Goal: Navigation & Orientation: Find specific page/section

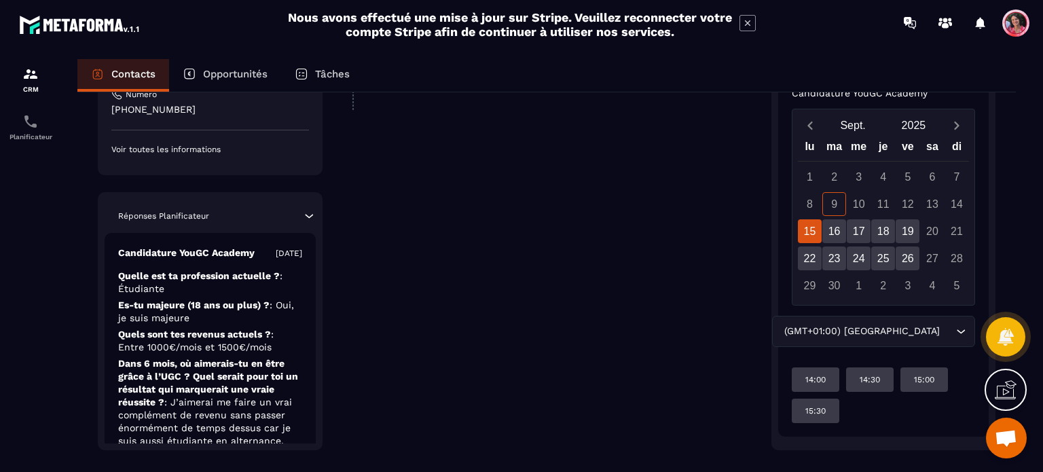
scroll to position [464, 0]
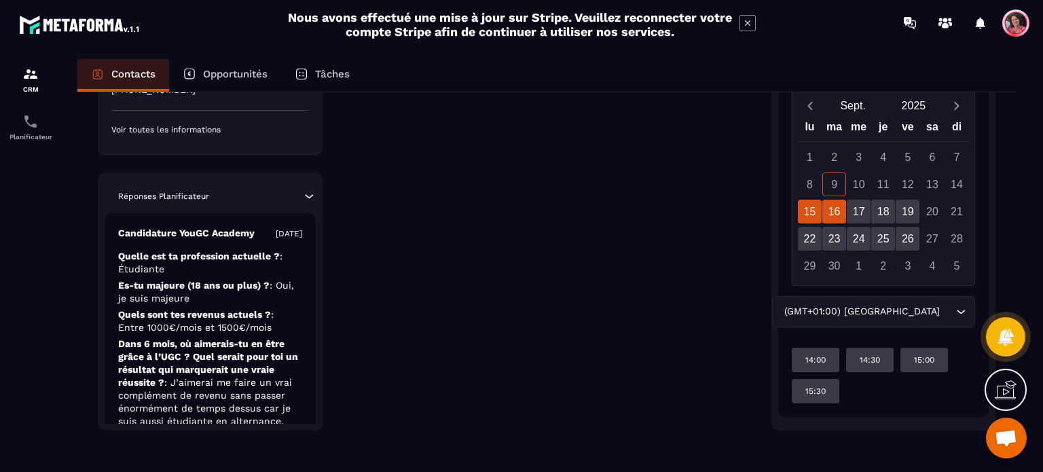
click at [836, 217] on div "16" at bounding box center [834, 212] width 24 height 24
click at [641, 277] on div "**********" at bounding box center [548, 59] width 418 height 743
click at [861, 217] on div "17" at bounding box center [858, 212] width 24 height 24
click at [888, 217] on div "18" at bounding box center [883, 212] width 24 height 24
click at [912, 215] on div "19" at bounding box center [907, 212] width 24 height 24
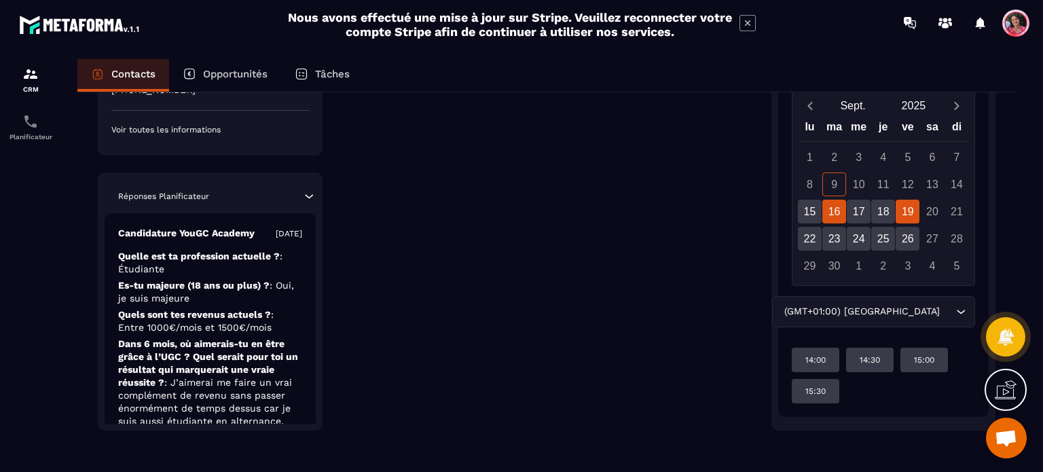
click at [841, 217] on div "16" at bounding box center [834, 212] width 24 height 24
click at [821, 217] on div "15" at bounding box center [810, 212] width 24 height 24
click at [831, 182] on div "9" at bounding box center [834, 184] width 24 height 24
click at [842, 206] on div "16" at bounding box center [834, 212] width 24 height 24
click at [807, 240] on div "22" at bounding box center [810, 239] width 24 height 24
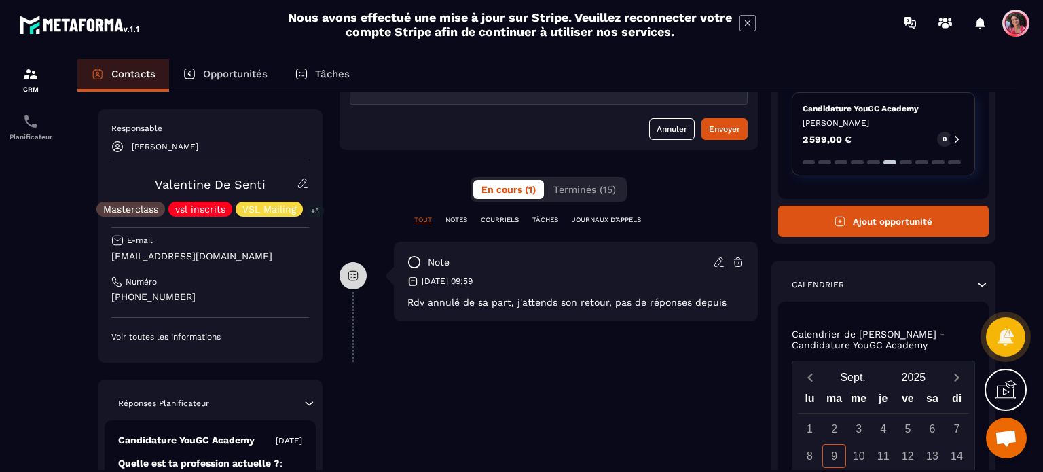
scroll to position [0, 0]
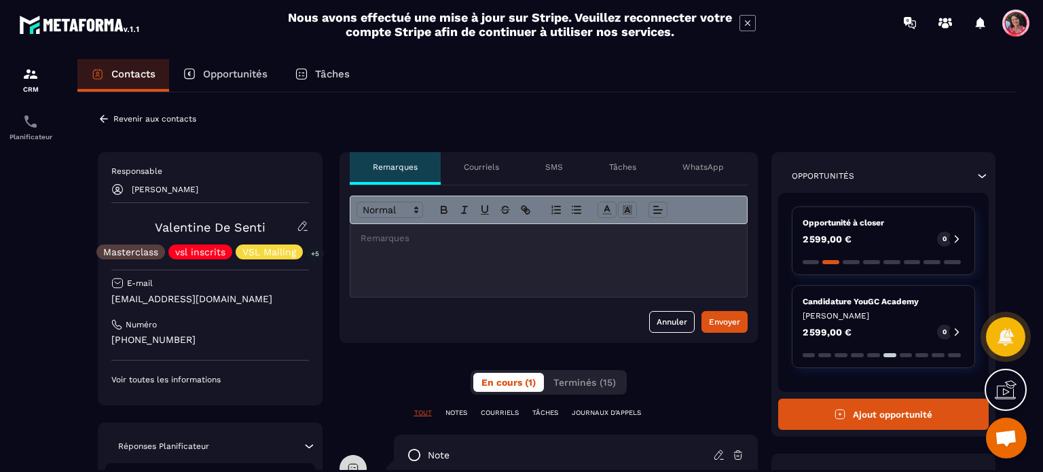
click at [119, 116] on p "Revenir aux contacts" at bounding box center [154, 119] width 83 height 10
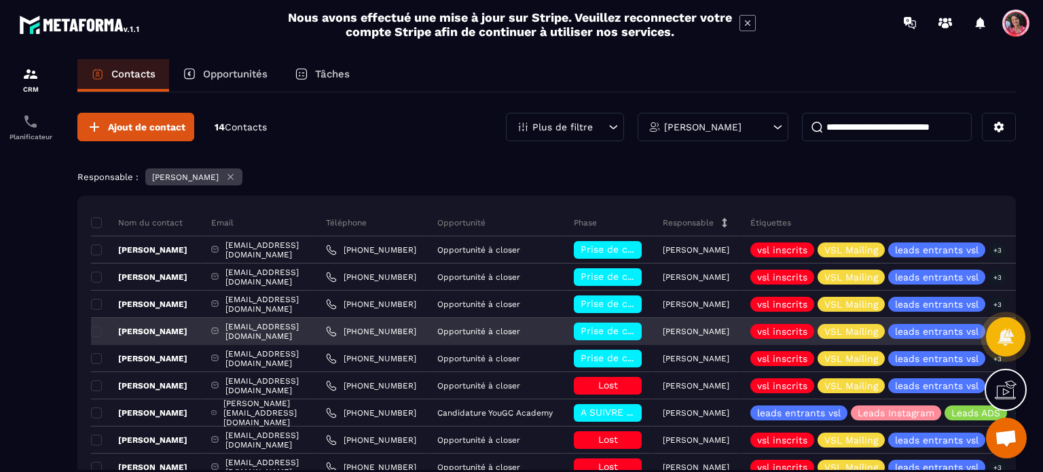
click at [293, 326] on div "[EMAIL_ADDRESS][DOMAIN_NAME]" at bounding box center [258, 331] width 115 height 27
click at [144, 331] on p "[PERSON_NAME]" at bounding box center [139, 331] width 96 height 11
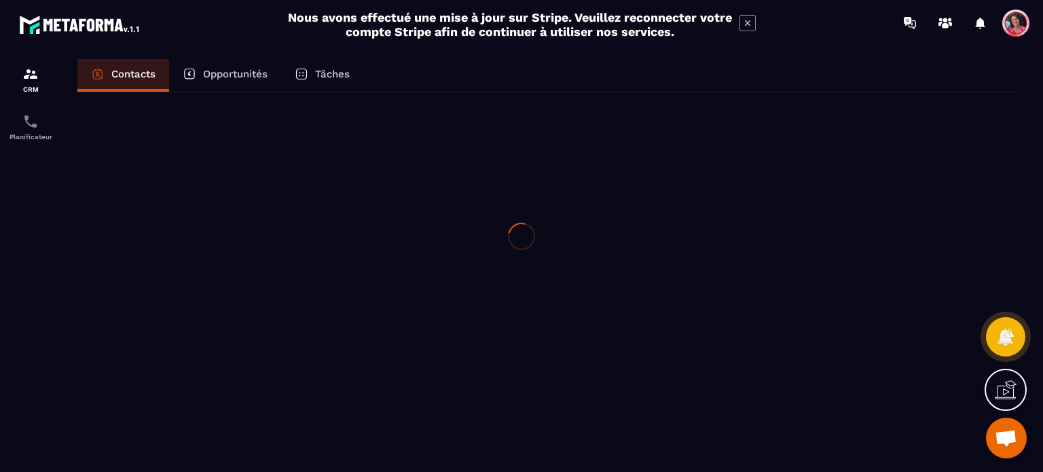
click at [144, 331] on div at bounding box center [521, 236] width 1043 height 472
